Goal: Check status: Check status

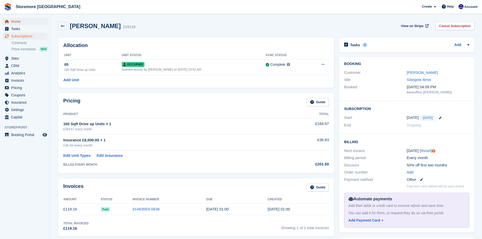
click at [13, 20] on span "Home" at bounding box center [26, 21] width 30 height 7
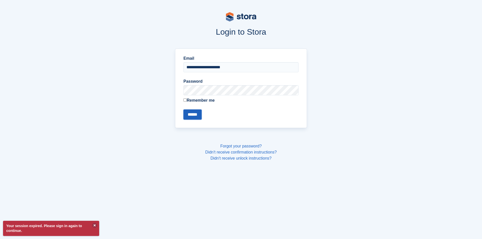
click at [199, 114] on input "******" at bounding box center [193, 115] width 18 height 10
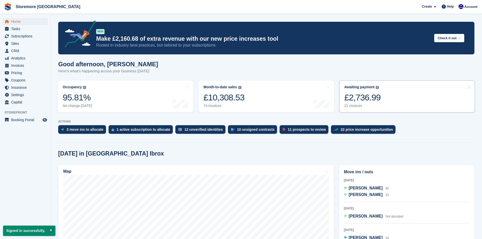
click at [408, 103] on link "Awaiting payment The total outstanding balance on all open invoices. £2,736.99 …" at bounding box center [408, 97] width 136 height 32
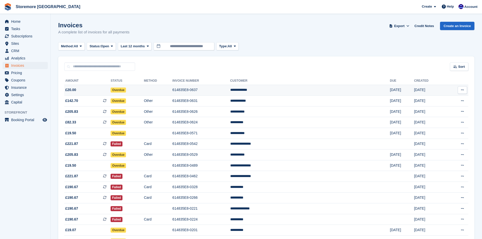
click at [173, 94] on td at bounding box center [158, 90] width 29 height 11
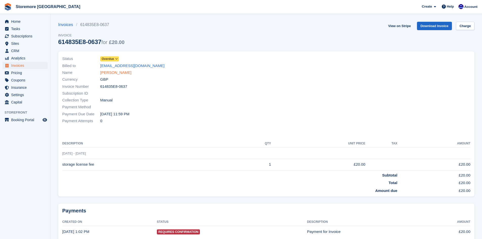
click at [115, 71] on link "Sheila Greene" at bounding box center [115, 73] width 31 height 6
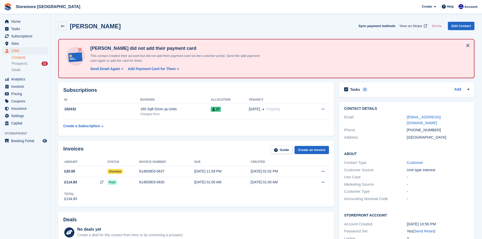
click at [410, 26] on span "View on Stripe" at bounding box center [411, 26] width 23 height 5
click at [28, 23] on span "Home" at bounding box center [26, 21] width 30 height 7
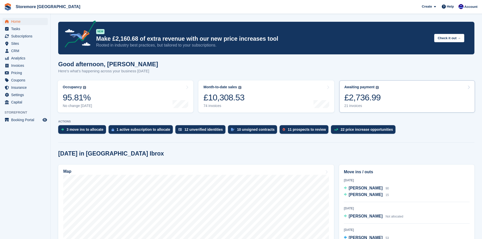
click at [391, 103] on link "Awaiting payment The total outstanding balance on all open invoices. £2,736.99 …" at bounding box center [408, 97] width 136 height 32
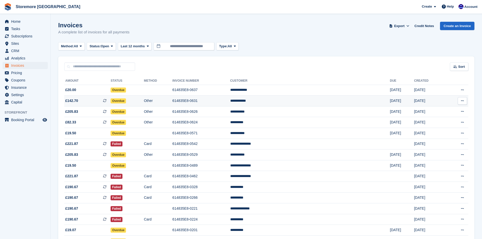
click at [173, 103] on td "Other" at bounding box center [158, 101] width 29 height 11
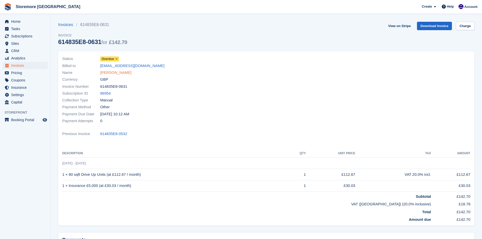
click at [117, 72] on link "[PERSON_NAME]" at bounding box center [115, 73] width 31 height 6
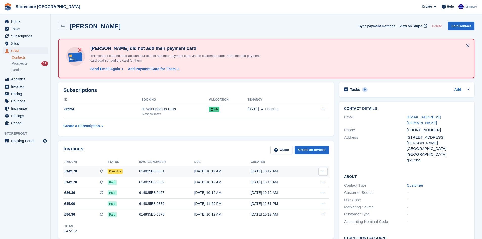
click at [253, 172] on div "21 Aug, 10:12 AM" at bounding box center [279, 171] width 56 height 5
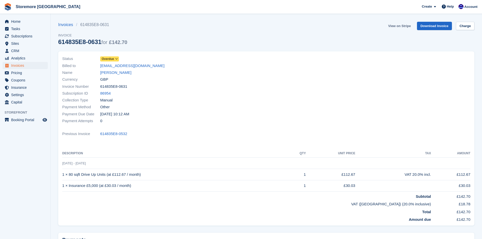
click at [406, 26] on link "View on Stripe" at bounding box center [399, 26] width 27 height 8
click at [24, 21] on span "Home" at bounding box center [26, 21] width 30 height 7
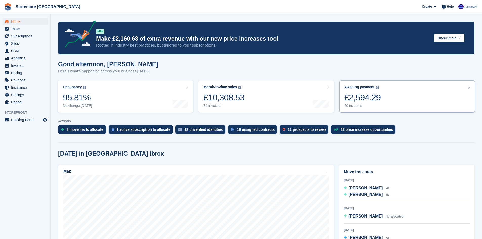
click at [409, 97] on link "Awaiting payment The total outstanding balance on all open invoices. £2,594.29 …" at bounding box center [408, 97] width 136 height 32
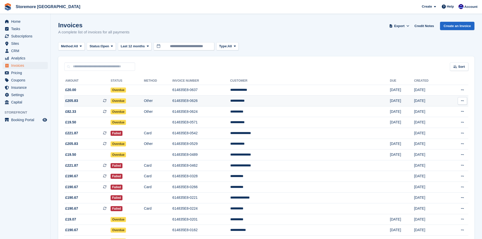
click at [173, 102] on td "Other" at bounding box center [158, 101] width 29 height 11
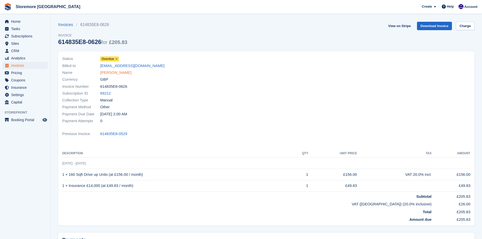
click at [113, 73] on link "Sonny Kumar" at bounding box center [115, 73] width 31 height 6
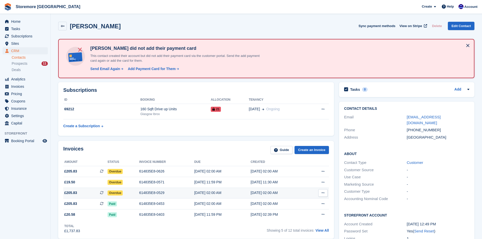
click at [254, 194] on div "20 Jul, 02:00 AM" at bounding box center [279, 192] width 56 height 5
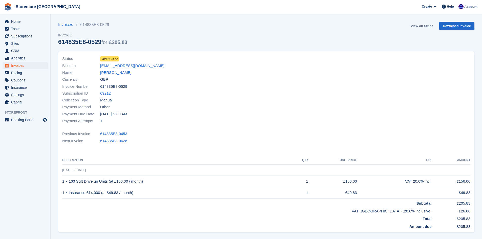
click at [415, 25] on link "View on Stripe" at bounding box center [422, 26] width 27 height 8
click at [22, 21] on span "Home" at bounding box center [26, 21] width 30 height 7
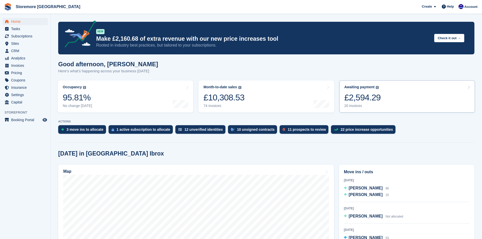
click at [396, 98] on link "Awaiting payment The total outstanding balance on all open invoices. £2,594.29 …" at bounding box center [408, 97] width 136 height 32
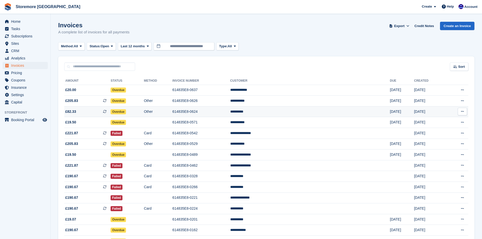
click at [173, 111] on td "Other" at bounding box center [158, 111] width 29 height 11
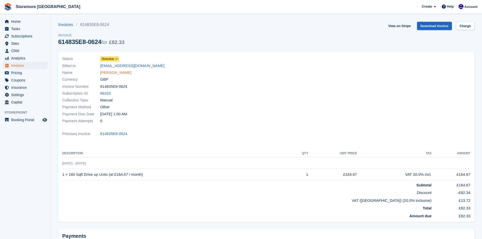
click at [112, 74] on link "[PERSON_NAME]" at bounding box center [115, 73] width 31 height 6
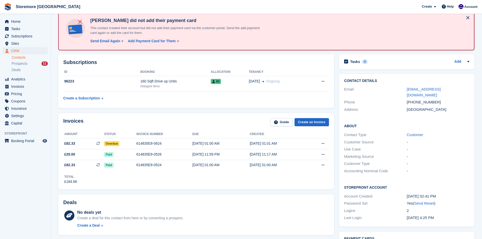
scroll to position [29, 0]
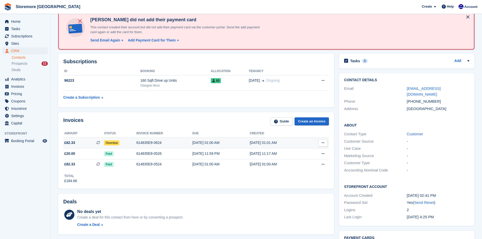
click at [151, 144] on div "614835E8-0624" at bounding box center [164, 142] width 56 height 5
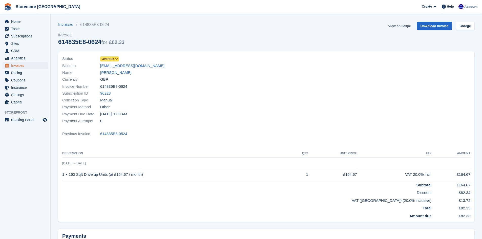
click at [403, 27] on link "View on Stripe" at bounding box center [399, 26] width 27 height 8
click at [28, 23] on span "Home" at bounding box center [26, 21] width 30 height 7
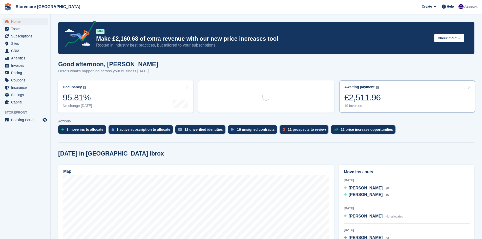
click at [426, 94] on link "Awaiting payment The total outstanding balance on all open invoices. £2,511.96 …" at bounding box center [408, 97] width 136 height 32
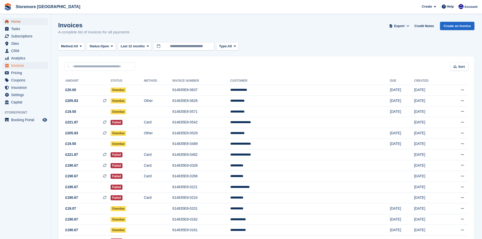
click at [20, 23] on span "Home" at bounding box center [26, 21] width 30 height 7
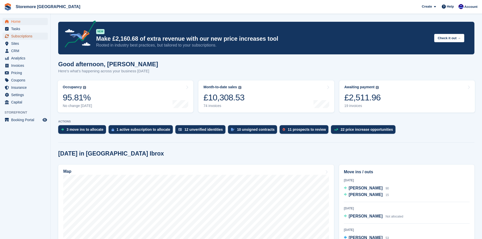
click at [24, 36] on span "Subscriptions" at bounding box center [26, 36] width 30 height 7
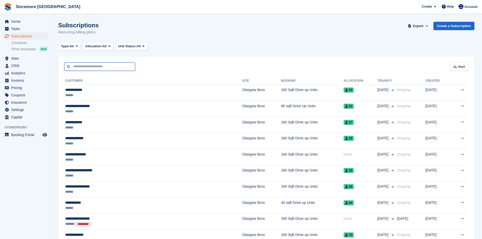
click at [94, 65] on input "text" at bounding box center [99, 67] width 71 height 8
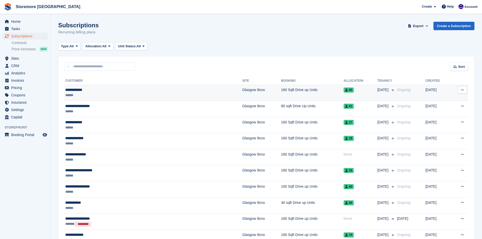
click at [243, 92] on td "Glasgow Ibrox" at bounding box center [262, 93] width 39 height 16
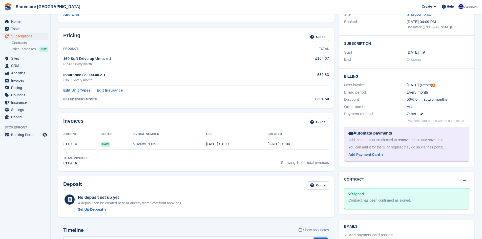
scroll to position [80, 0]
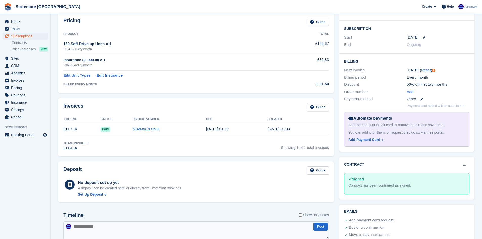
click at [276, 177] on div "Deposit Guide" at bounding box center [196, 172] width 266 height 11
click at [270, 175] on div "Deposit Guide" at bounding box center [196, 172] width 266 height 11
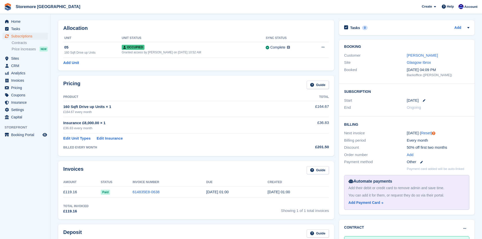
scroll to position [0, 0]
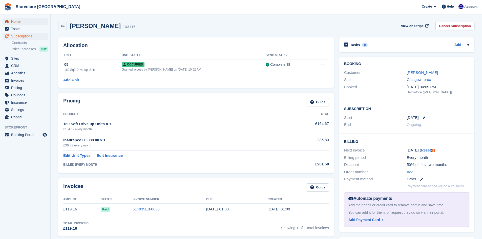
click at [22, 21] on span "Home" at bounding box center [26, 21] width 30 height 7
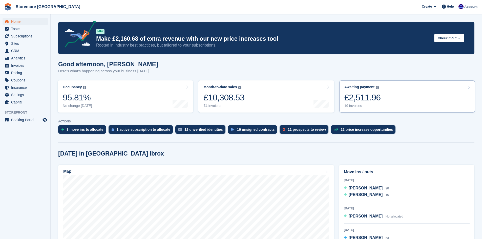
click at [384, 104] on link "Awaiting payment The total outstanding balance on all open invoices. £2,511.96 …" at bounding box center [408, 97] width 136 height 32
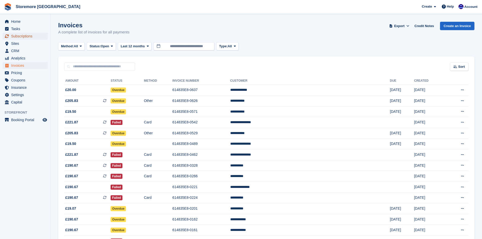
click at [31, 38] on span "Subscriptions" at bounding box center [26, 36] width 30 height 7
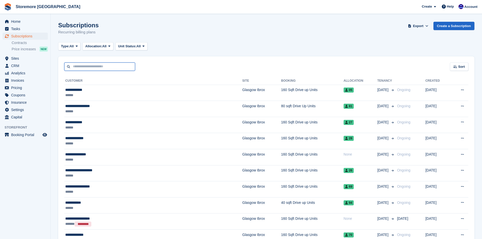
click at [95, 70] on input "text" at bounding box center [99, 67] width 71 height 8
type input "*****"
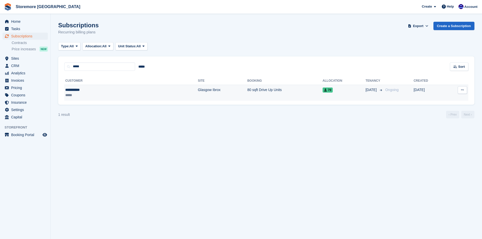
click at [198, 97] on td "Glasgow Ibrox" at bounding box center [222, 93] width 49 height 16
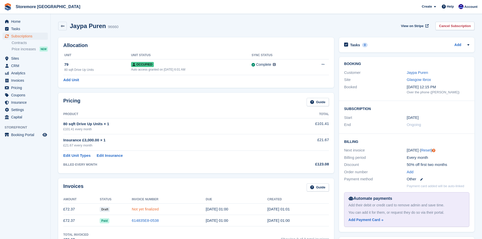
click at [144, 208] on link "Not yet finalized" at bounding box center [145, 209] width 27 height 4
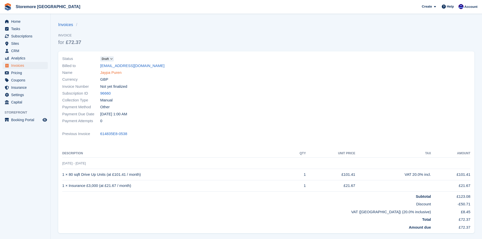
click at [115, 74] on link "Jaypa Puren" at bounding box center [110, 73] width 21 height 6
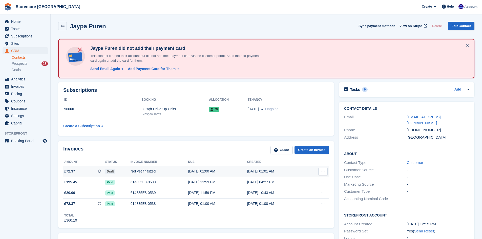
click at [298, 172] on div "[DATE] 01:01 AM" at bounding box center [276, 171] width 59 height 5
click at [321, 172] on button at bounding box center [323, 172] width 9 height 8
click at [413, 27] on span "View on Stripe" at bounding box center [411, 26] width 23 height 5
